Goal: Task Accomplishment & Management: Complete application form

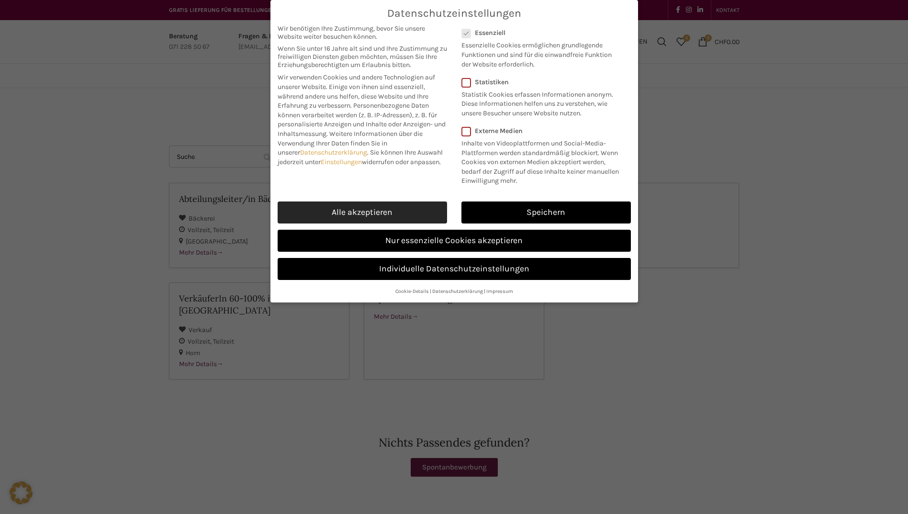
click at [359, 214] on link "Alle akzeptieren" at bounding box center [362, 212] width 169 height 22
checkbox input "true"
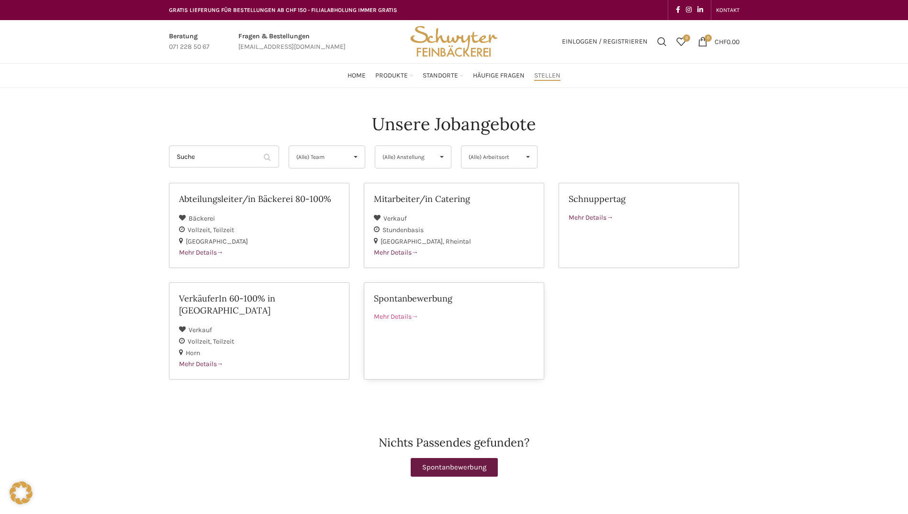
click at [396, 314] on span "Mehr Details" at bounding box center [396, 316] width 45 height 8
